Goal: Information Seeking & Learning: Learn about a topic

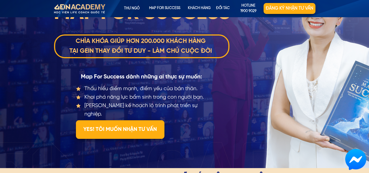
scroll to position [55, 0]
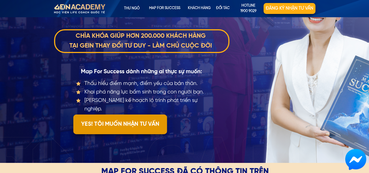
click at [132, 120] on p "YES! TÔI MUỐN NHẬN TƯ VẤN" at bounding box center [120, 124] width 94 height 20
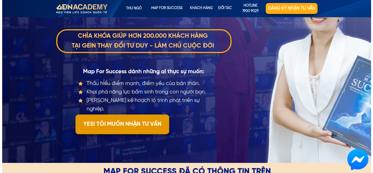
scroll to position [0, 0]
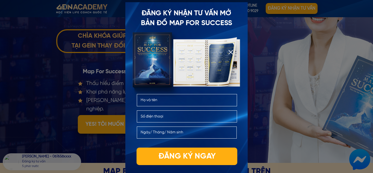
click at [274, 101] on div at bounding box center [186, 86] width 373 height 173
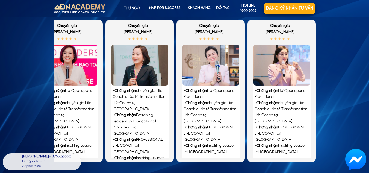
scroll to position [1229, 0]
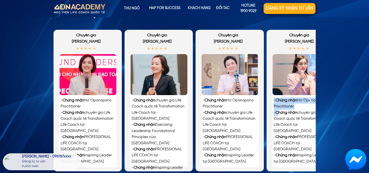
drag, startPoint x: 279, startPoint y: 114, endPoint x: 267, endPoint y: 117, distance: 13.1
click at [267, 117] on div "- Chứng nhận Ho’ Oponopono Practitioner - Chứng nhận chuyên gia Life Coach quốc…" at bounding box center [301, 101] width 68 height 142
click at [246, 130] on div "- Chứng nhận Ho’ Oponopono Practitioner - Chứng nhận chuyên gia Life Coach quốc…" at bounding box center [230, 131] width 54 height 67
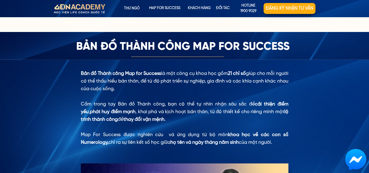
scroll to position [421, 0]
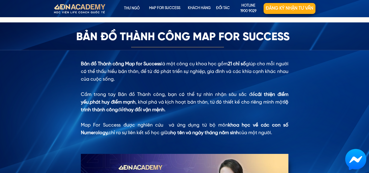
drag, startPoint x: 87, startPoint y: 63, endPoint x: 277, endPoint y: 132, distance: 201.7
click at [277, 132] on div "Bản đồ Thành công Map for Success là một công cụ khoa học gồm 21 chỉ số giúp ch…" at bounding box center [185, 98] width 208 height 76
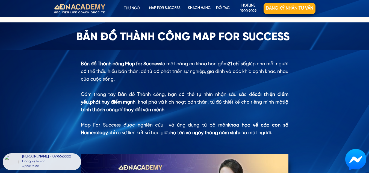
copy div "Bản đồ Thành công Map for Success là một công cụ khoa học gồm 21 chỉ số giúp ch…"
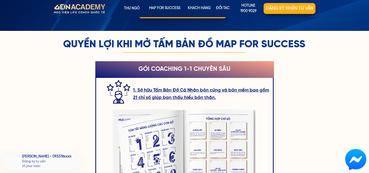
scroll to position [694, 0]
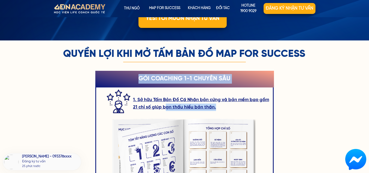
drag, startPoint x: 66, startPoint y: 51, endPoint x: 57, endPoint y: 63, distance: 14.3
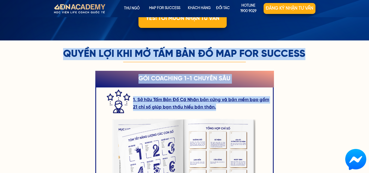
drag, startPoint x: 304, startPoint y: 50, endPoint x: 57, endPoint y: 46, distance: 247.5
copy div "1. Sở hữu Tấm Bản Đồ Cá Nhân bản cứng và bản mềm bao gồm 21 chỉ số giúp bạn thấ…"
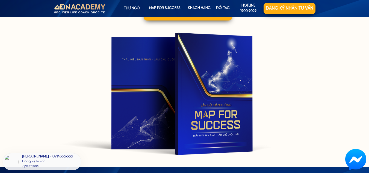
scroll to position [1051, 0]
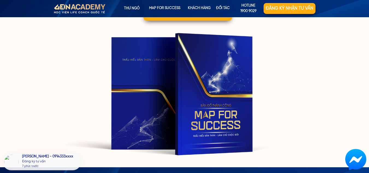
click at [174, 105] on div at bounding box center [182, 93] width 244 height 137
click at [195, 89] on div at bounding box center [182, 93] width 244 height 137
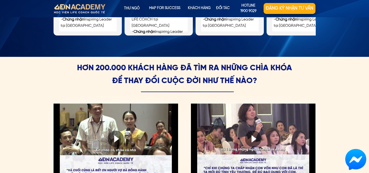
scroll to position [1352, 0]
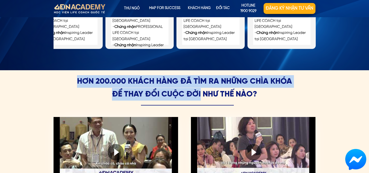
drag, startPoint x: 77, startPoint y: 83, endPoint x: 200, endPoint y: 92, distance: 123.3
click at [200, 92] on h2 "Hơn 200.000 khách hàng đã tìm ra những chìa khóa để thay đổi cuộc đời như thế n…" at bounding box center [184, 87] width 221 height 25
copy h2 "Hơn 200.000 khách hàng đã tìm ra những chìa khóa để thay đổi cuộc đời"
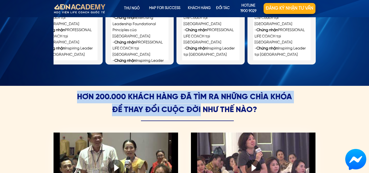
scroll to position [1186, 0]
